Goal: Transaction & Acquisition: Purchase product/service

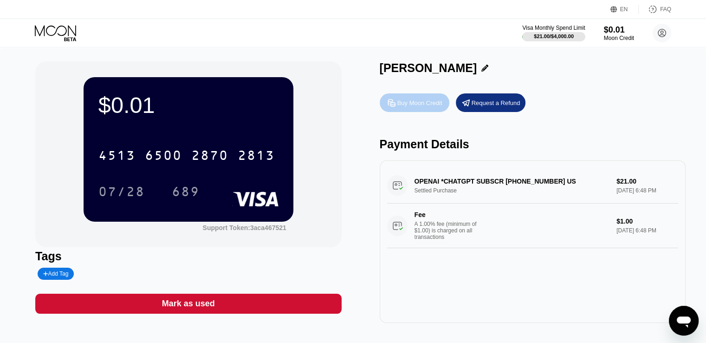
click at [414, 104] on div "Buy Moon Credit" at bounding box center [419, 103] width 45 height 8
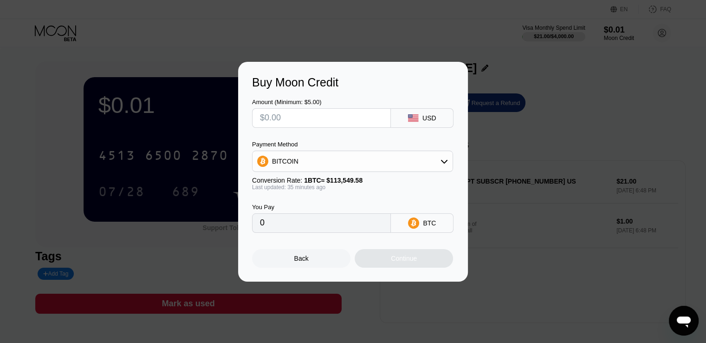
click at [323, 119] on input "text" at bounding box center [321, 118] width 123 height 19
type input "$7"
type input "0.00006151"
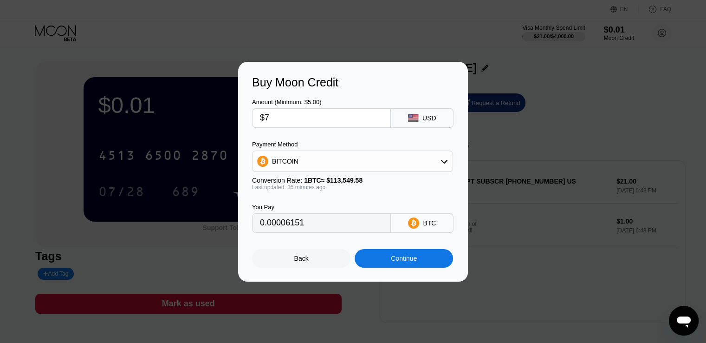
type input "$7"
click at [423, 228] on div "BTC" at bounding box center [422, 222] width 63 height 19
click at [420, 164] on div "BITCOIN" at bounding box center [353, 161] width 200 height 19
click at [287, 209] on span "USDT on TRON" at bounding box center [297, 206] width 47 height 7
type input "7.07"
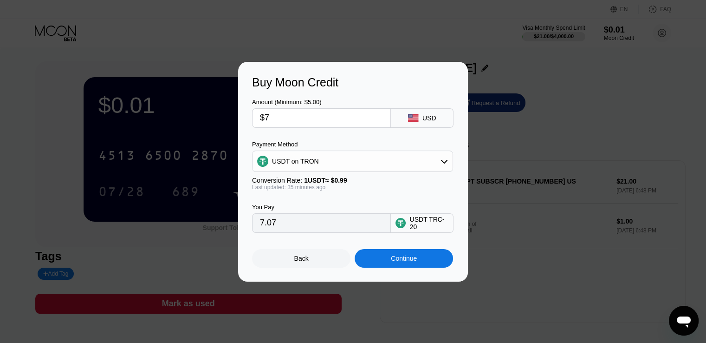
click at [305, 116] on input "$7" at bounding box center [321, 118] width 123 height 19
type input "0.00"
type input "$1"
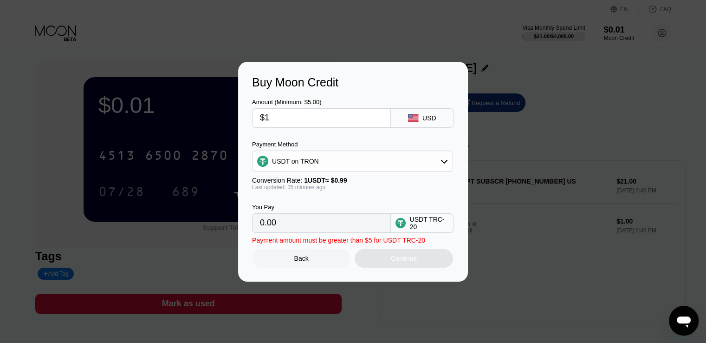
type input "1.01"
type input "0.00"
type input "$6"
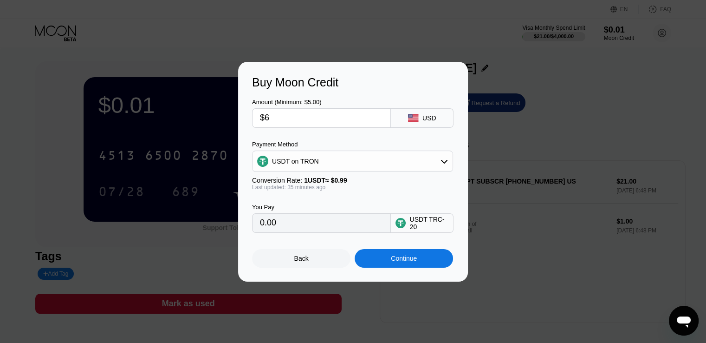
type input "6.06"
type input "0.00"
type input "$7"
type input "7.07"
click at [416, 260] on div "Continue" at bounding box center [404, 257] width 26 height 7
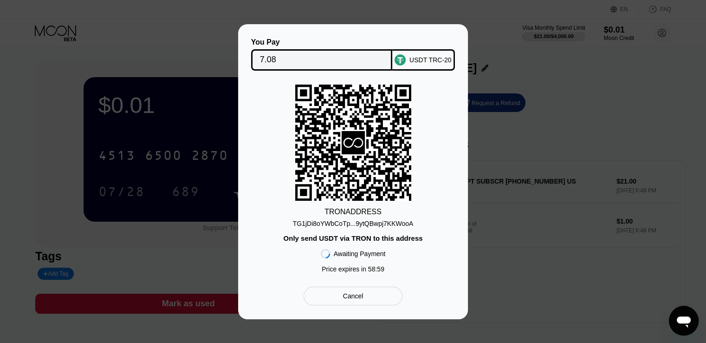
click at [395, 222] on div "TG1jDi8oYWbCoTp...9ytQBwpj7KKWooA" at bounding box center [353, 223] width 121 height 7
click at [266, 60] on input "7.08" at bounding box center [322, 60] width 124 height 19
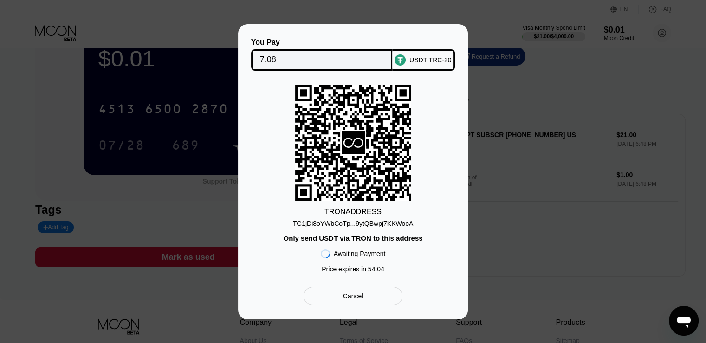
scroll to position [93, 0]
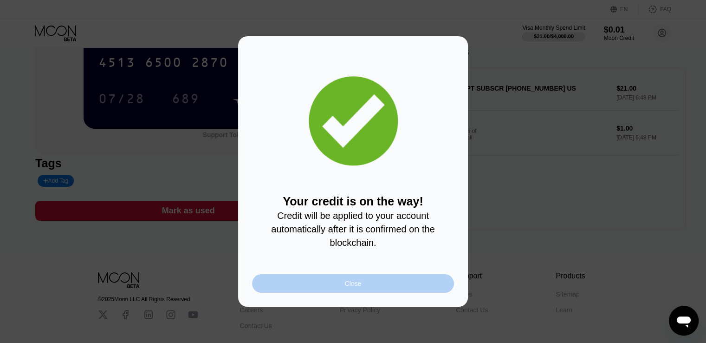
click at [346, 285] on div "Close" at bounding box center [353, 282] width 17 height 7
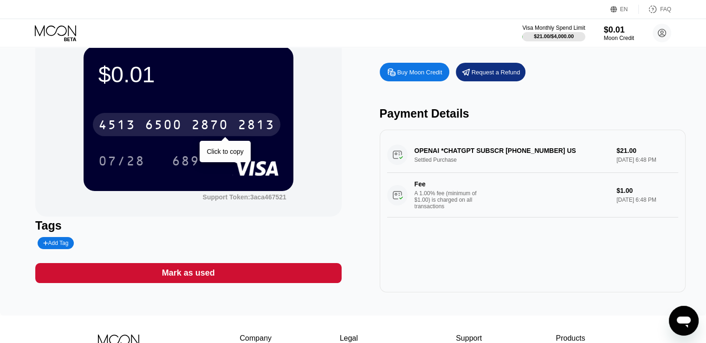
scroll to position [46, 0]
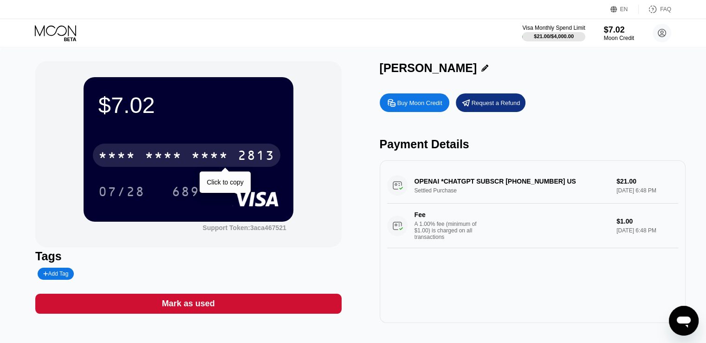
click at [207, 158] on div "* * * *" at bounding box center [209, 156] width 37 height 15
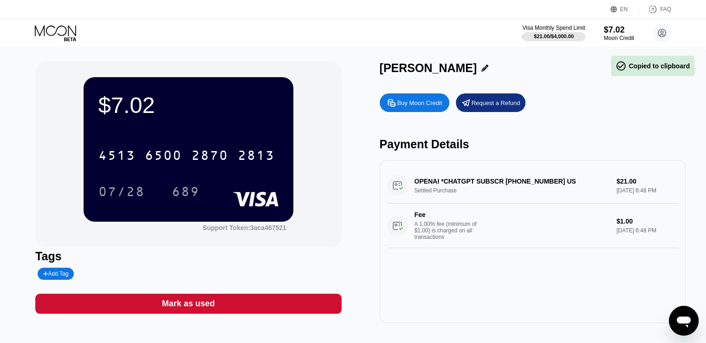
drag, startPoint x: 355, startPoint y: 173, endPoint x: 351, endPoint y: 188, distance: 15.4
click at [354, 173] on div "$7.02 4513 6500 2870 2813 07/28 689 Support Token: 3aca467521 Tags Add Tag [PER…" at bounding box center [352, 191] width 635 height 261
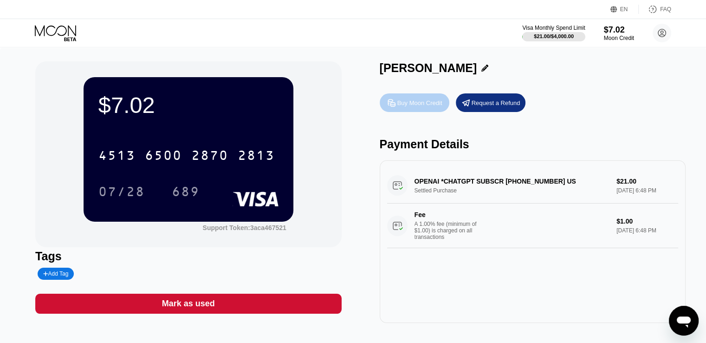
click at [428, 101] on div "Buy Moon Credit" at bounding box center [419, 103] width 45 height 8
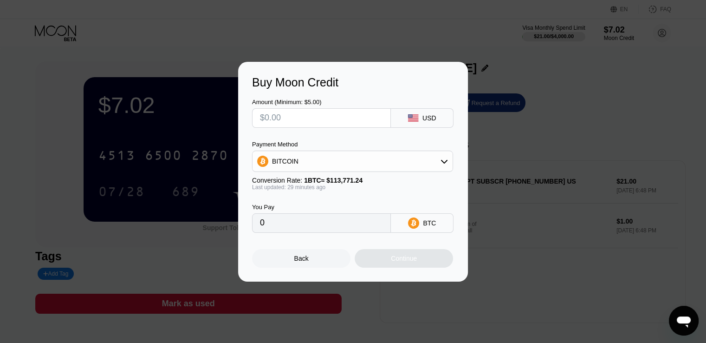
click at [337, 117] on input "text" at bounding box center [321, 118] width 123 height 19
type input "$3"
type input "0.00002636"
type input "0"
type input "$2"
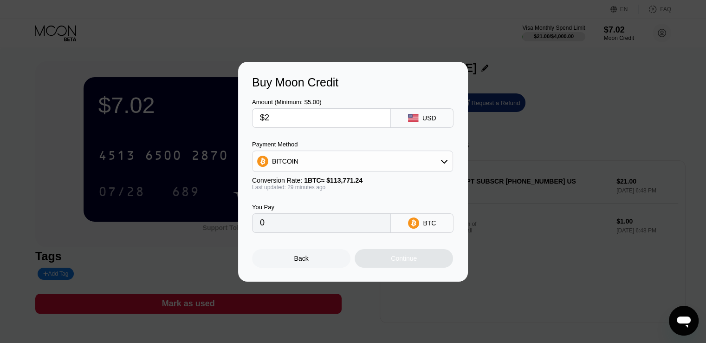
type input "0.00001757"
type input "$2"
click at [479, 91] on div "Buy Moon Credit Amount (Minimum: $5.00) $2 USD Payment Method BITCOIN Conversio…" at bounding box center [353, 172] width 706 height 220
click at [290, 261] on div "Back" at bounding box center [301, 258] width 98 height 19
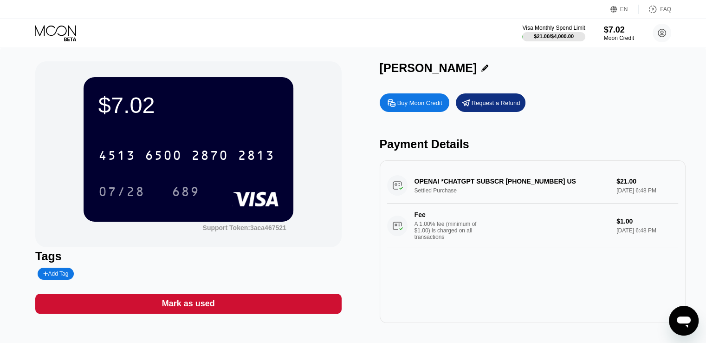
click at [431, 106] on div "Buy Moon Credit" at bounding box center [419, 103] width 45 height 8
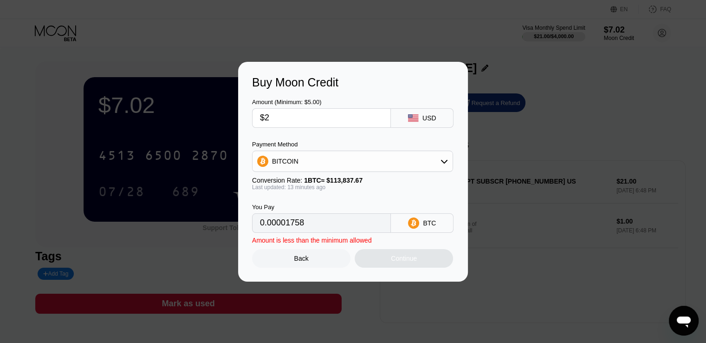
type input "0.00001758"
click at [332, 119] on input "$2" at bounding box center [321, 118] width 123 height 19
type input "0"
type input "$5"
type input "0.00004395"
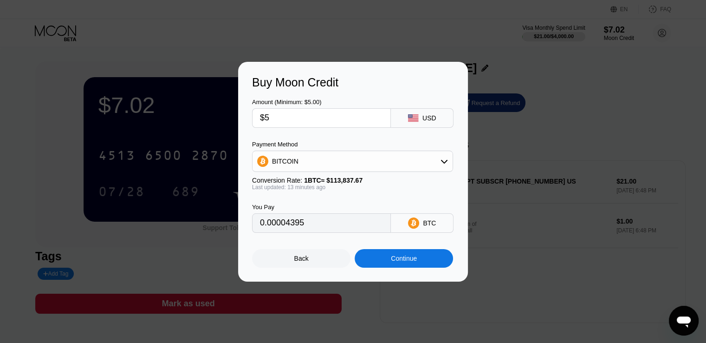
type input "$5"
click at [324, 125] on input "$5" at bounding box center [321, 118] width 123 height 19
type input "0"
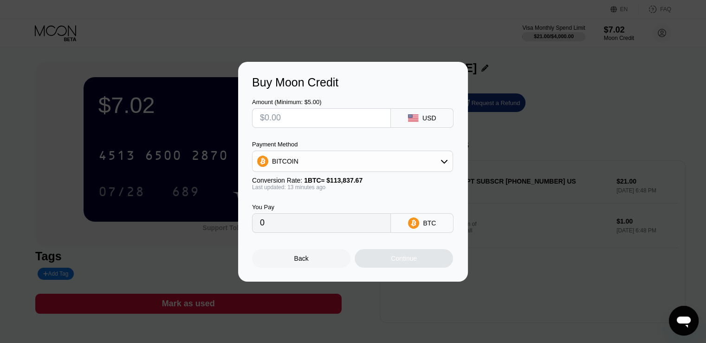
type input "$6"
type input "0.00005274"
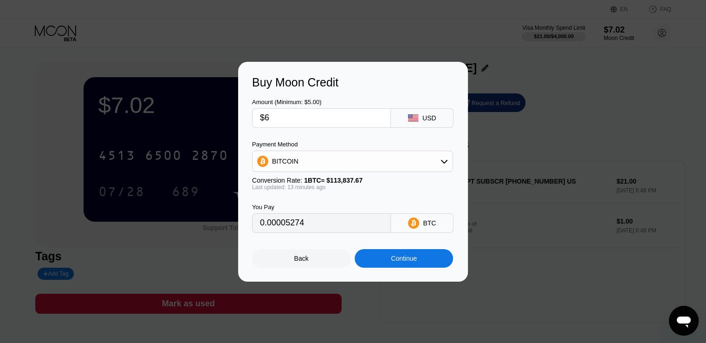
type input "$6"
click at [428, 166] on div "BITCOIN" at bounding box center [353, 161] width 200 height 19
click at [346, 203] on div "USDT on TRON" at bounding box center [358, 206] width 175 height 7
type input "6.06"
click at [403, 253] on div "Continue" at bounding box center [404, 258] width 98 height 19
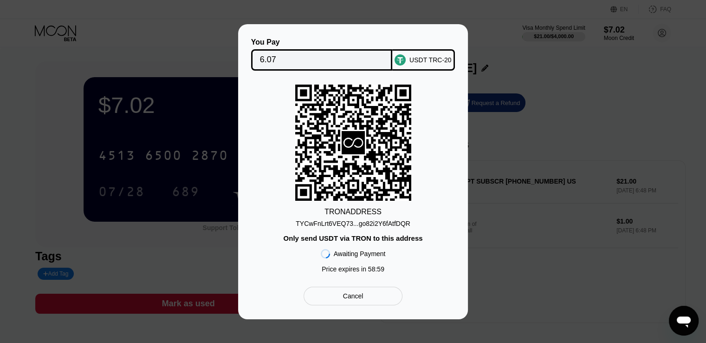
click at [383, 224] on div "TYCwFnLrt6VEQ73...go82i2Y6fAtfDQR" at bounding box center [353, 223] width 115 height 7
click at [384, 224] on div "TYCwFnLrt6VEQ73...go82i2Y6fAtfDQR" at bounding box center [353, 223] width 115 height 7
click at [329, 223] on div "TYCwFnLrt6VEQ73...go82i2Y6fAtfDQR" at bounding box center [353, 223] width 115 height 7
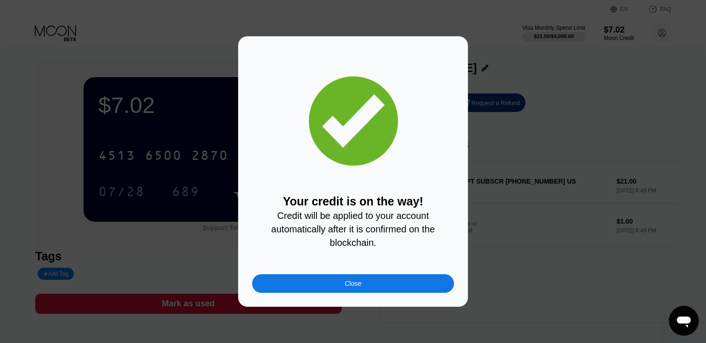
click at [362, 287] on div "Close" at bounding box center [353, 283] width 202 height 19
